Goal: Transaction & Acquisition: Purchase product/service

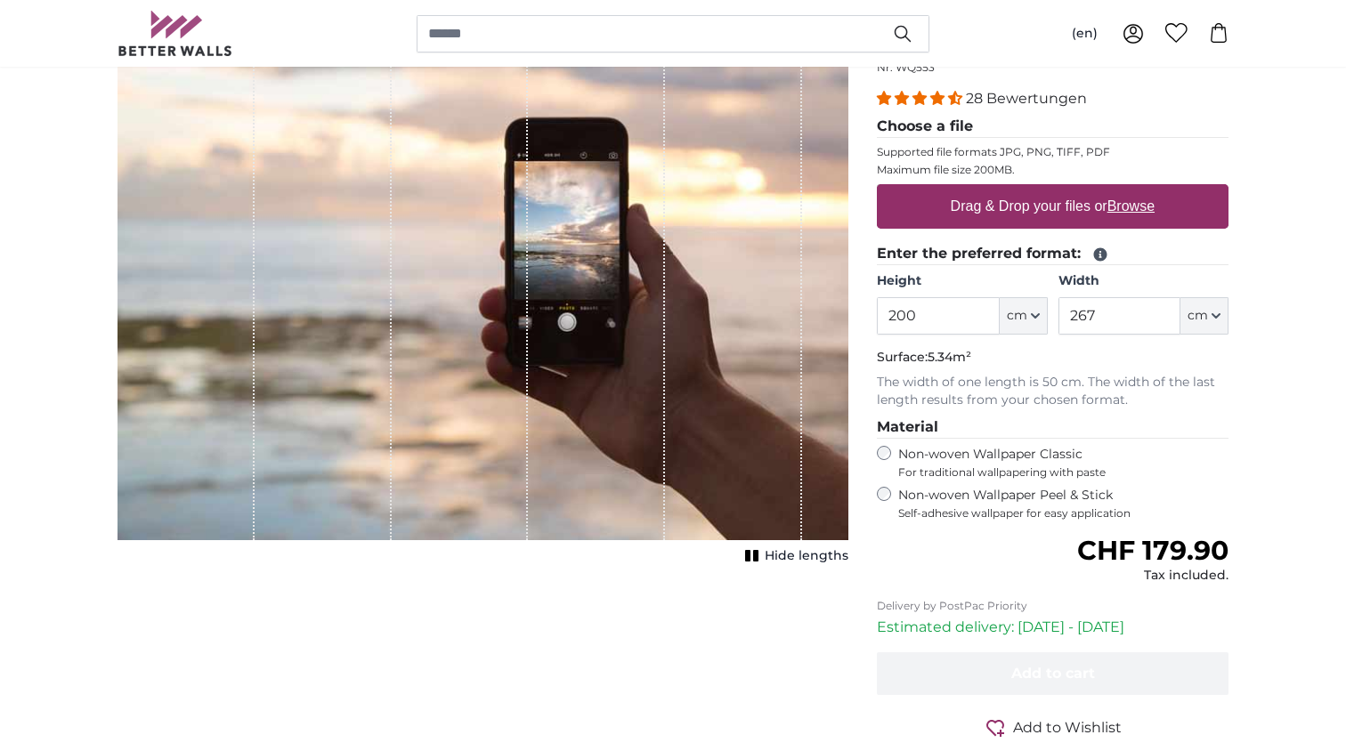
scroll to position [219, 0]
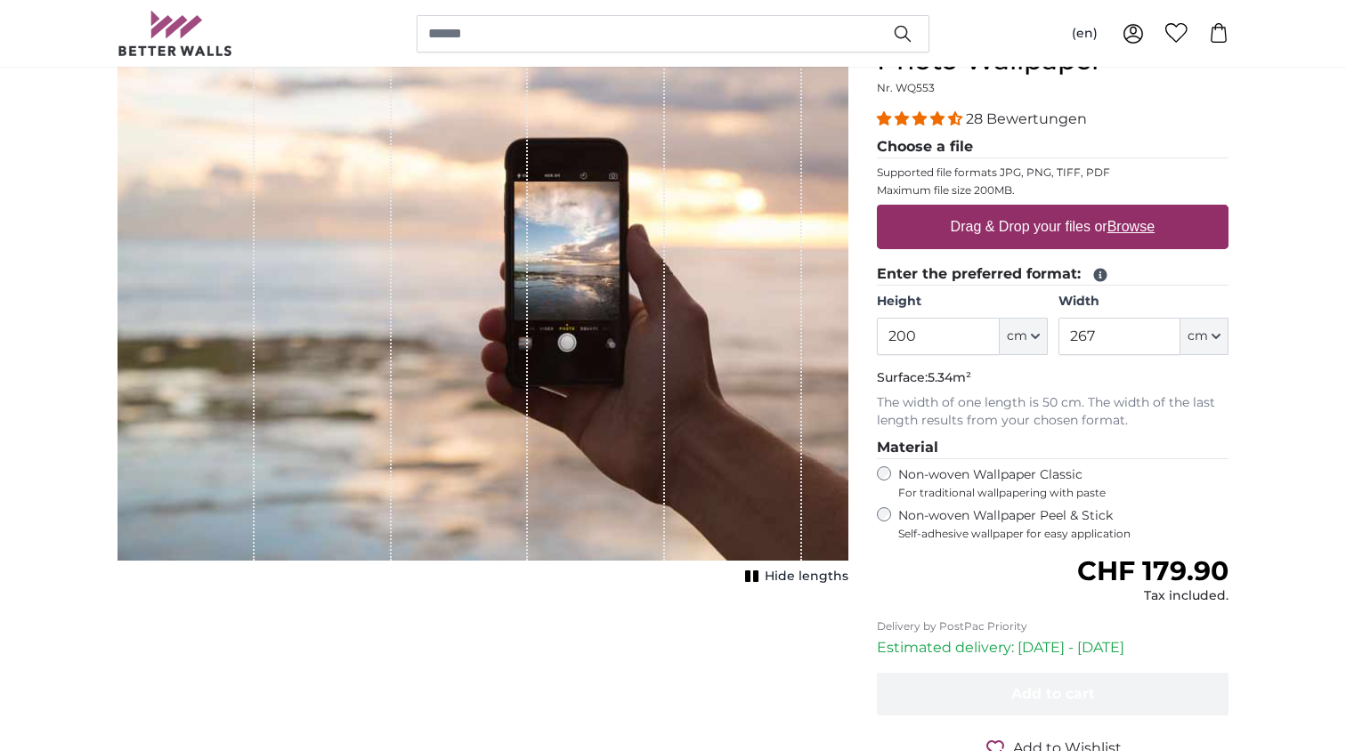
drag, startPoint x: 891, startPoint y: 344, endPoint x: 869, endPoint y: 334, distance: 24.7
click at [877, 339] on input "200" at bounding box center [938, 336] width 122 height 37
type input "500"
drag, startPoint x: 1131, startPoint y: 340, endPoint x: 1056, endPoint y: 339, distance: 75.7
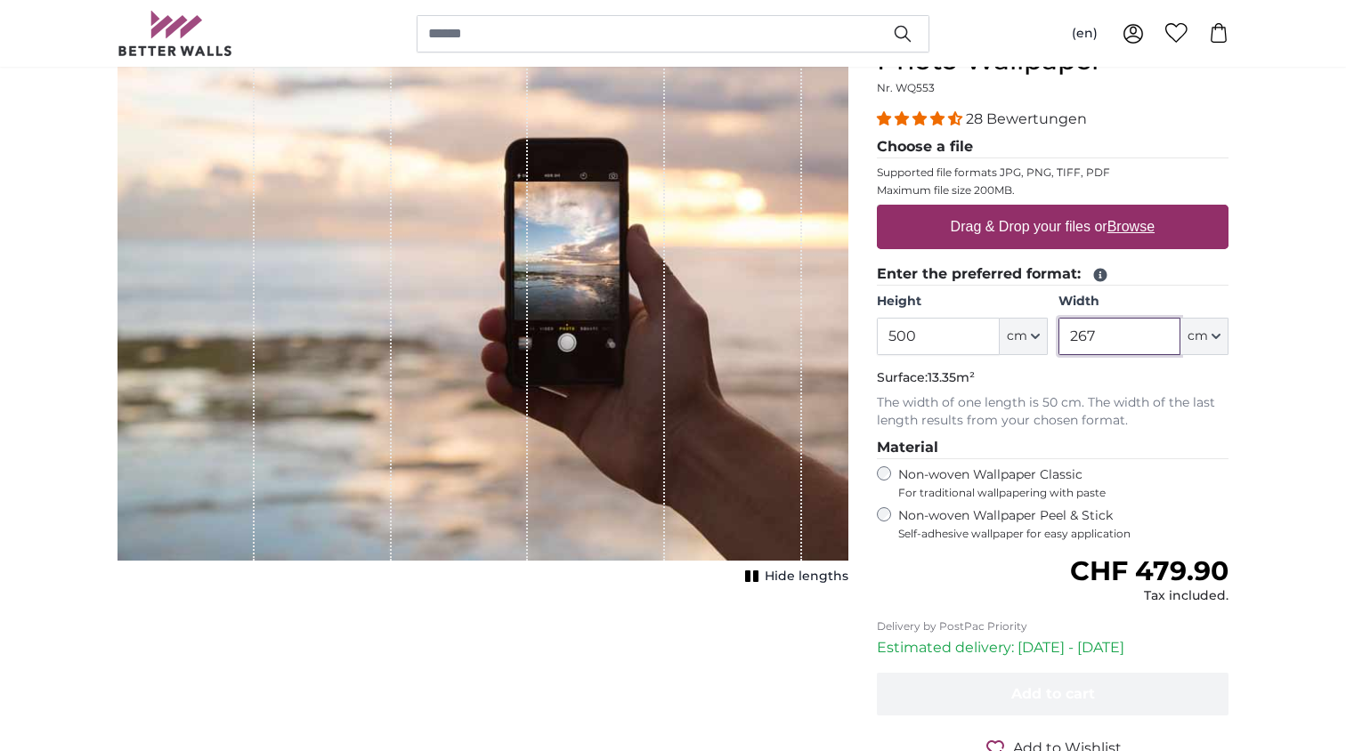
click at [1058, 339] on input "267" at bounding box center [1119, 336] width 122 height 37
drag, startPoint x: 901, startPoint y: 333, endPoint x: 789, endPoint y: 312, distance: 114.0
click at [877, 318] on input "500" at bounding box center [938, 336] width 122 height 37
type input "600"
drag, startPoint x: 1113, startPoint y: 330, endPoint x: 1031, endPoint y: 328, distance: 82.8
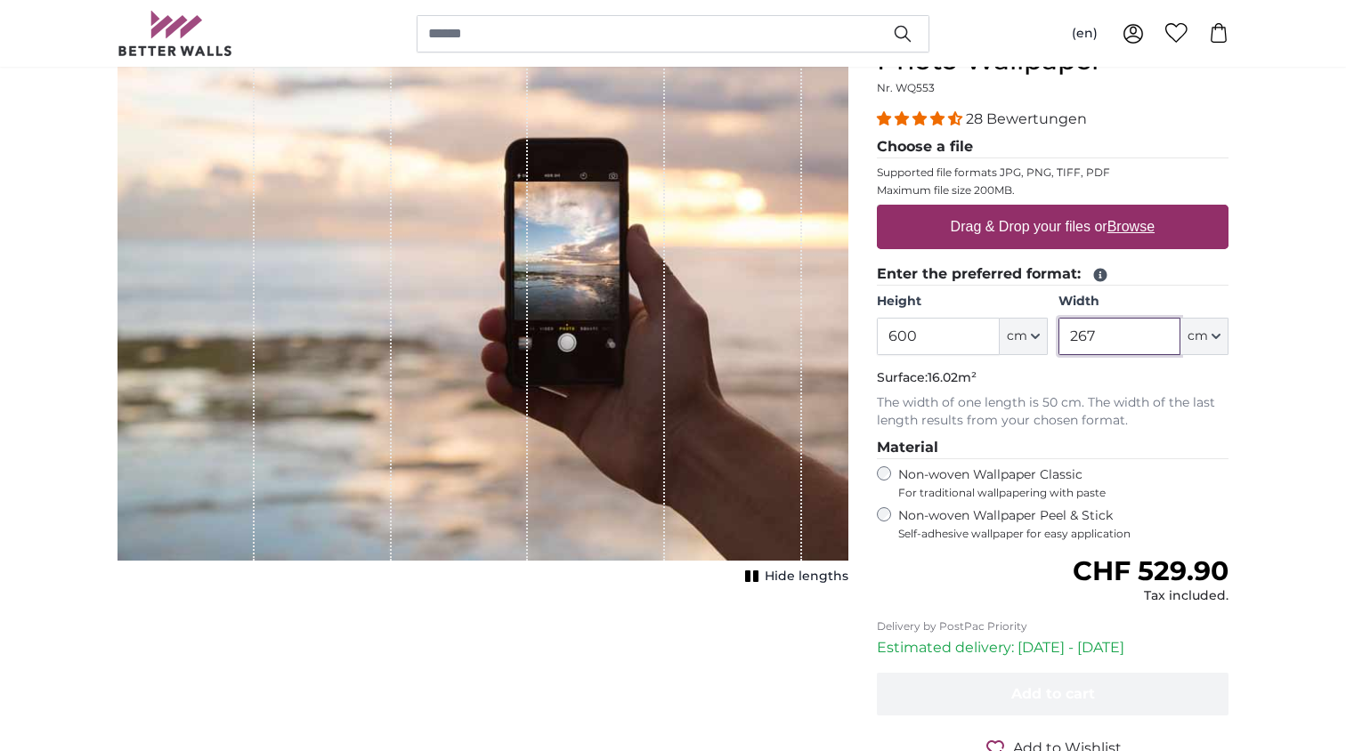
click at [1058, 328] on input "267" at bounding box center [1119, 336] width 122 height 37
type input "225"
click at [815, 580] on span "Hide lengths" at bounding box center [806, 577] width 84 height 18
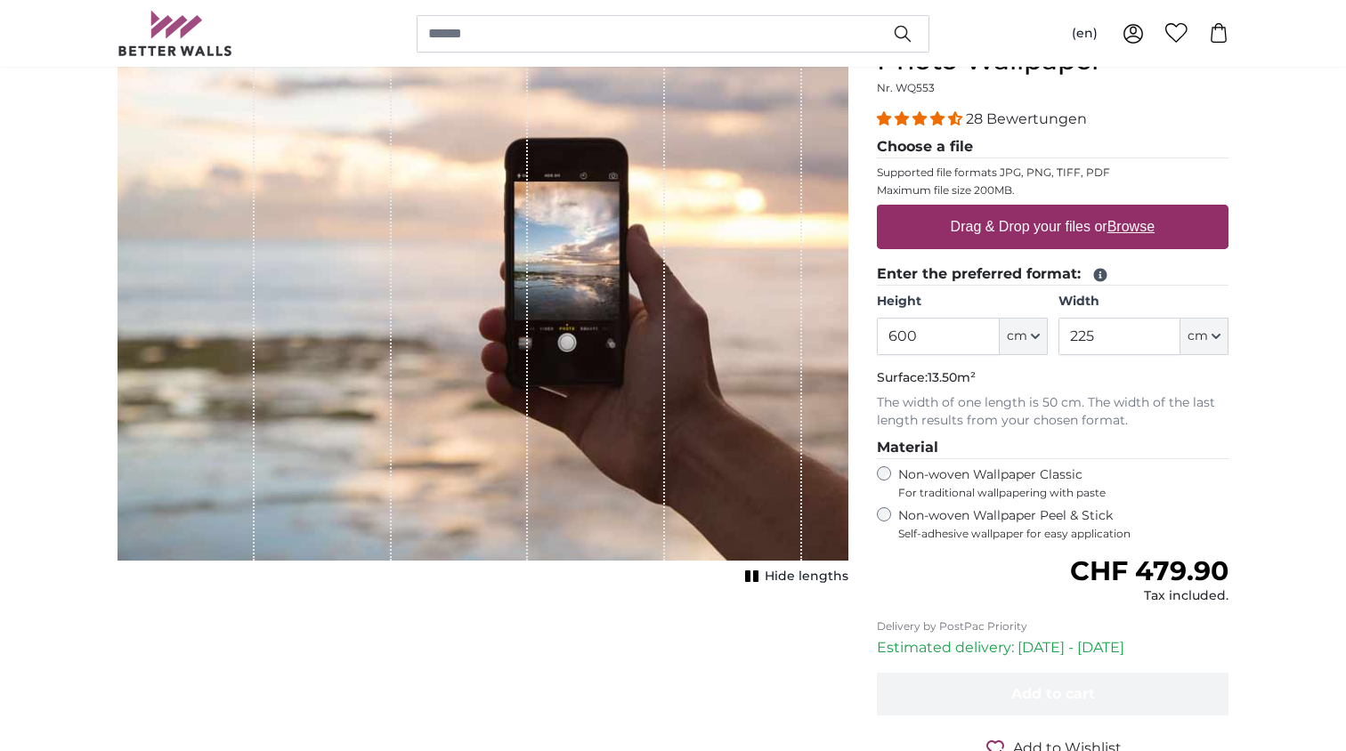
click at [814, 578] on span "Hide lengths" at bounding box center [806, 577] width 84 height 18
click at [815, 578] on span "Show lengths" at bounding box center [803, 577] width 90 height 18
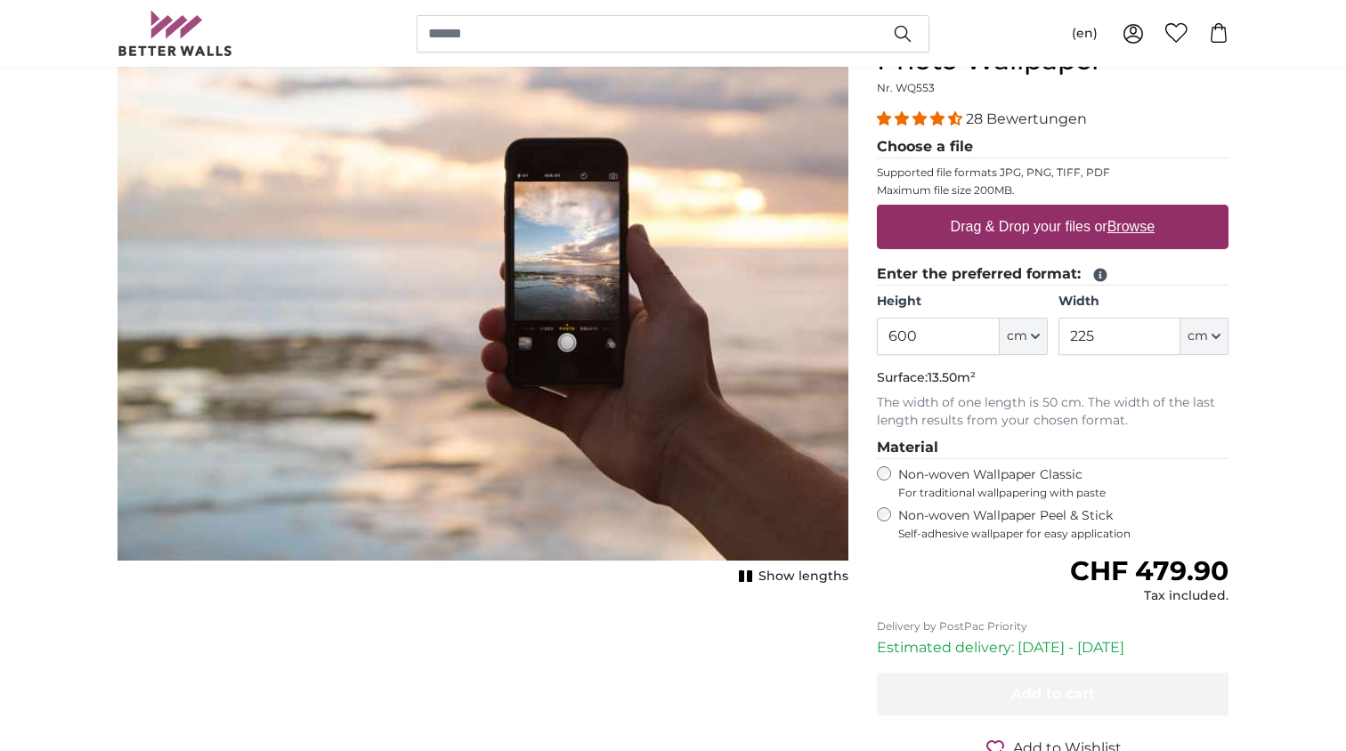
click at [793, 575] on span "Show lengths" at bounding box center [803, 577] width 90 height 18
click at [792, 574] on span "Hide lengths" at bounding box center [806, 577] width 84 height 18
click at [742, 577] on icon "1 of 1" at bounding box center [746, 576] width 18 height 13
click at [756, 578] on rect "1 of 1" at bounding box center [755, 576] width 5 height 12
click at [752, 579] on rect "1 of 1" at bounding box center [749, 576] width 5 height 12
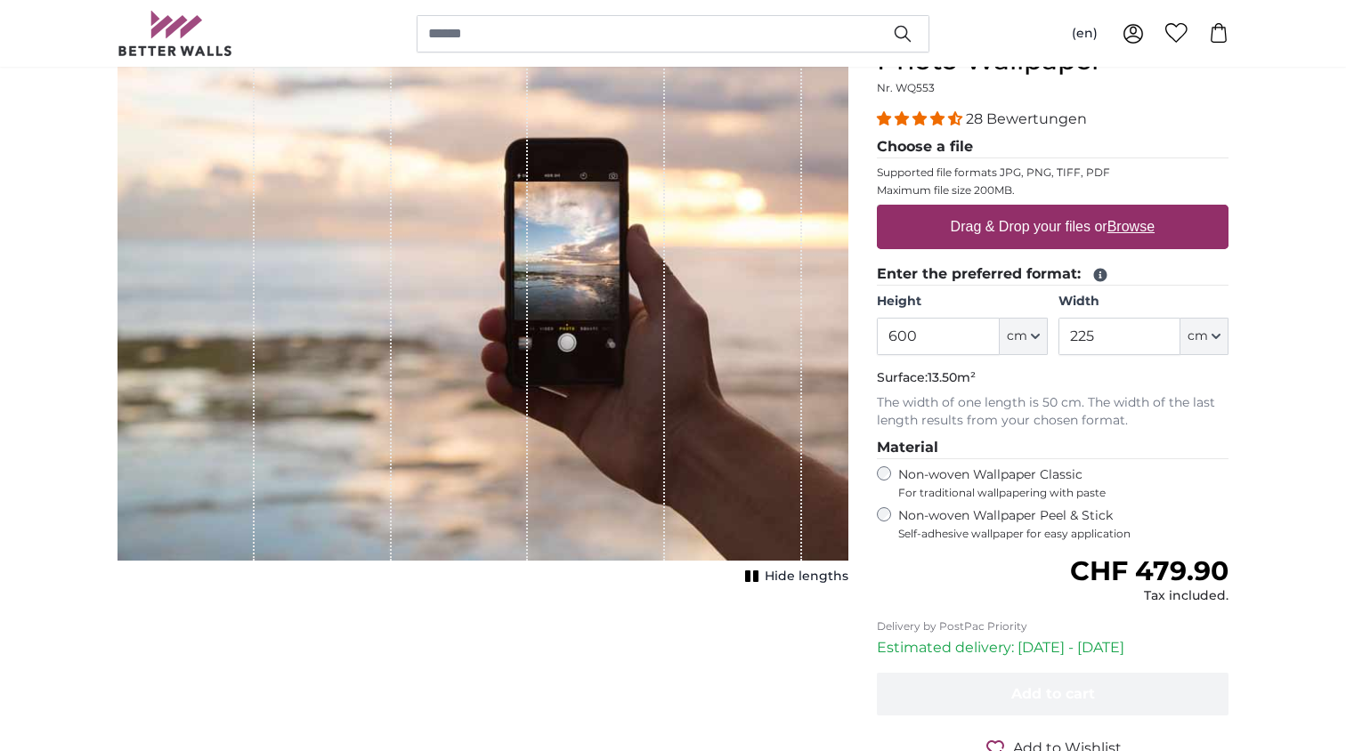
click at [758, 580] on rect "1 of 1" at bounding box center [755, 576] width 5 height 12
click at [757, 577] on rect "1 of 1" at bounding box center [755, 576] width 5 height 12
click at [755, 578] on icon "1 of 1" at bounding box center [746, 576] width 18 height 13
click at [756, 579] on icon "1 of 1" at bounding box center [752, 576] width 18 height 13
click at [755, 578] on icon "1 of 1" at bounding box center [746, 576] width 18 height 13
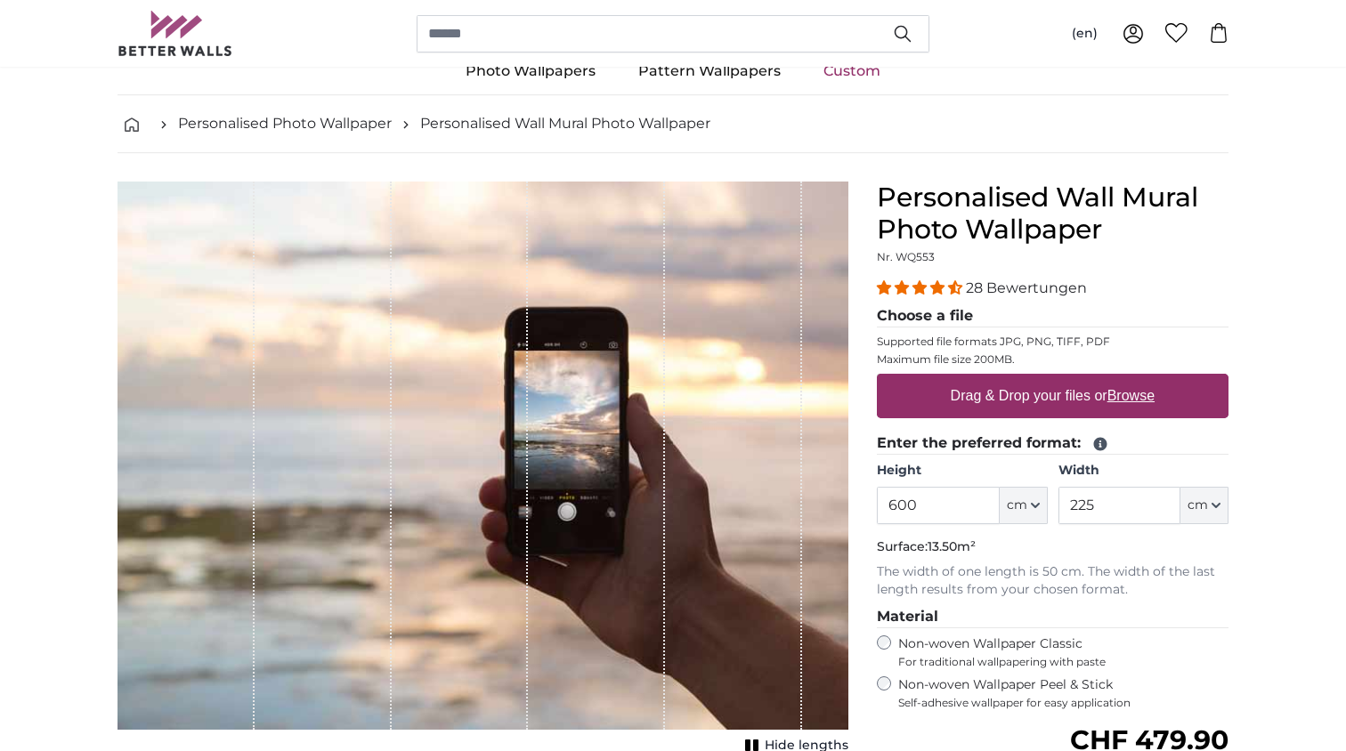
scroll to position [41, 0]
